Goal: Find specific page/section: Find specific page/section

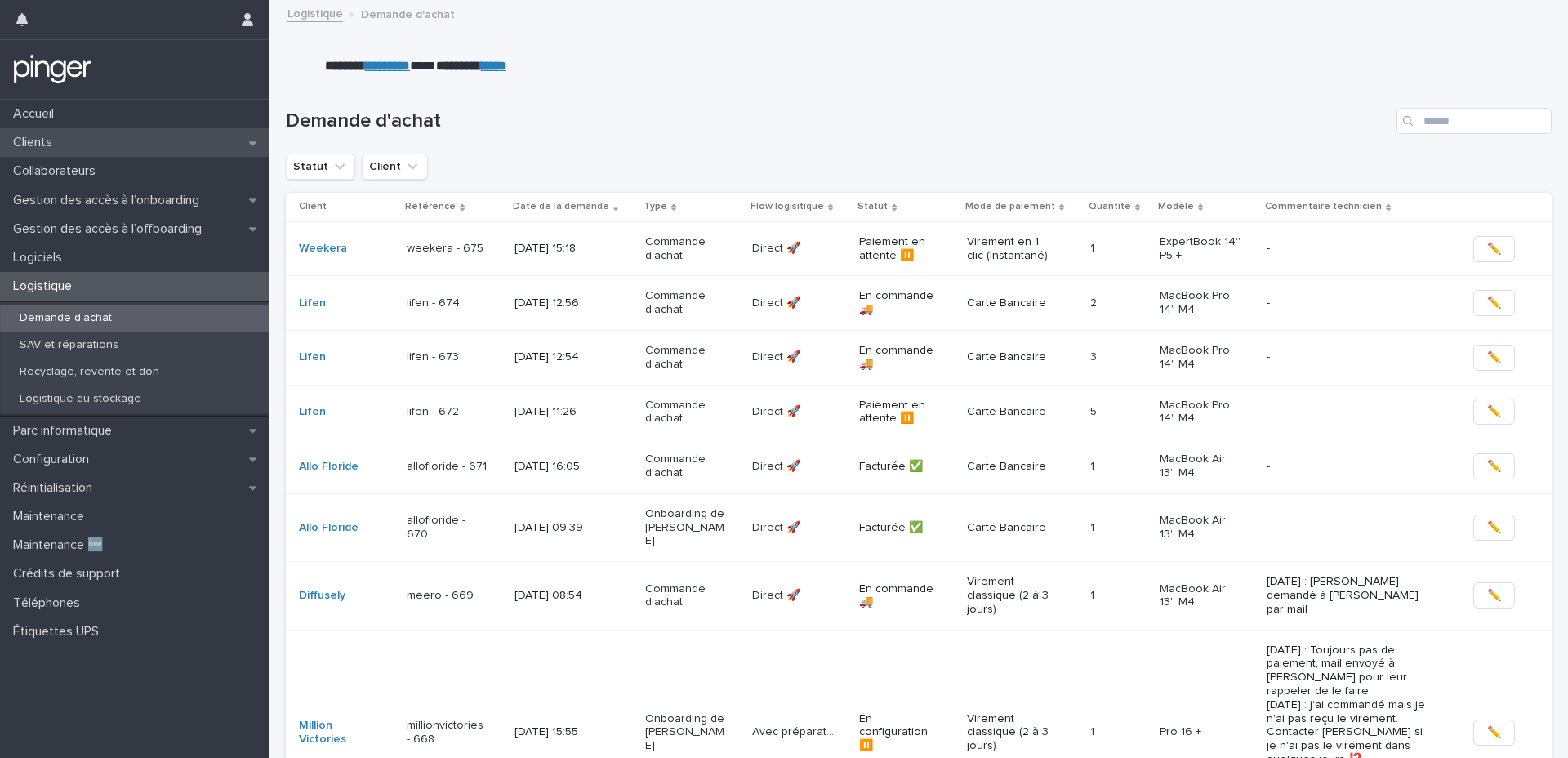
click at [121, 140] on div "Clients" at bounding box center [134, 142] width 270 height 29
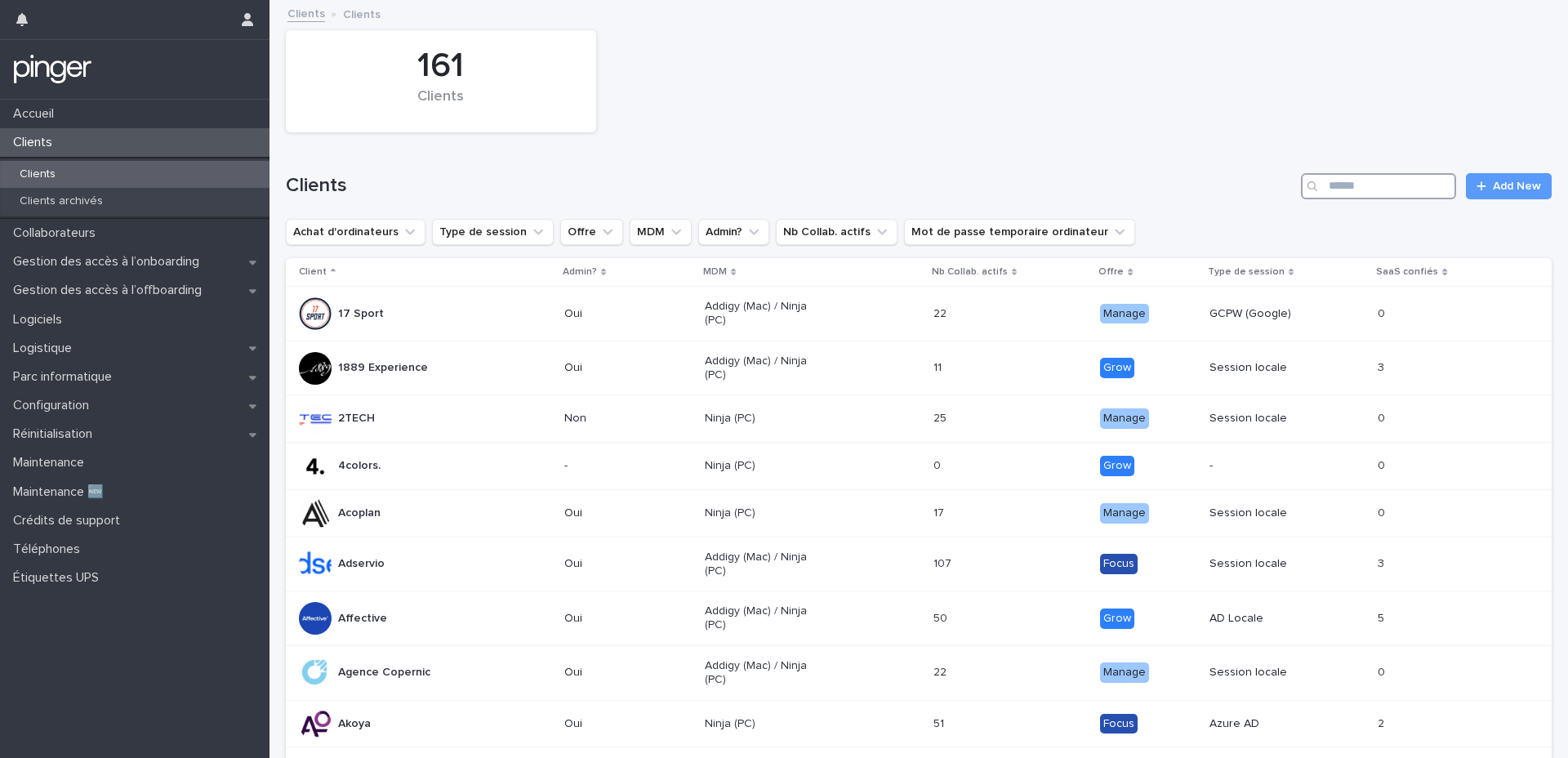
click at [1348, 190] on input "Search" at bounding box center [1378, 186] width 155 height 26
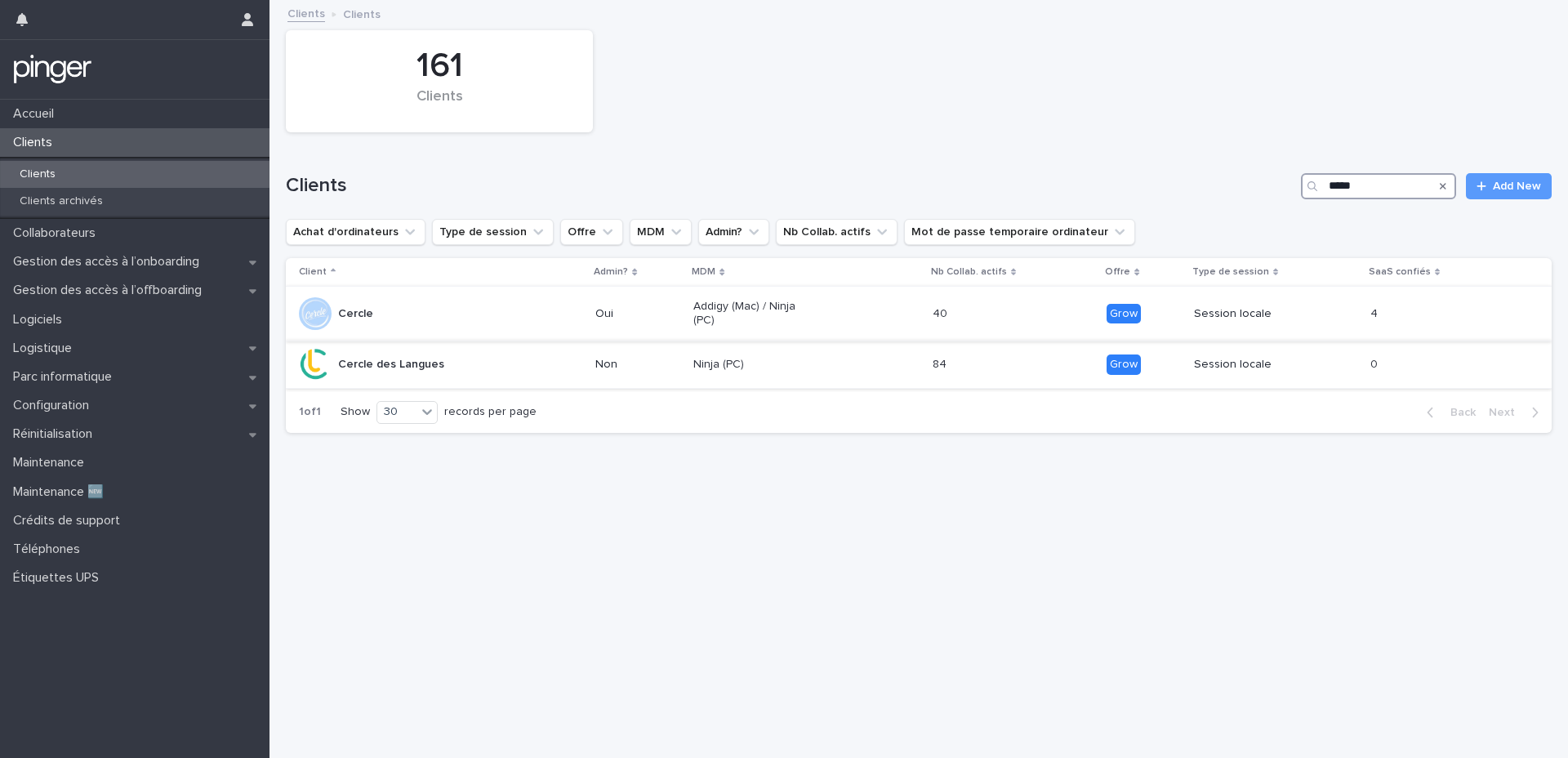
type input "*****"
click at [494, 378] on div "Cercle des Langues" at bounding box center [441, 365] width 283 height 33
